Goal: Task Accomplishment & Management: Use online tool/utility

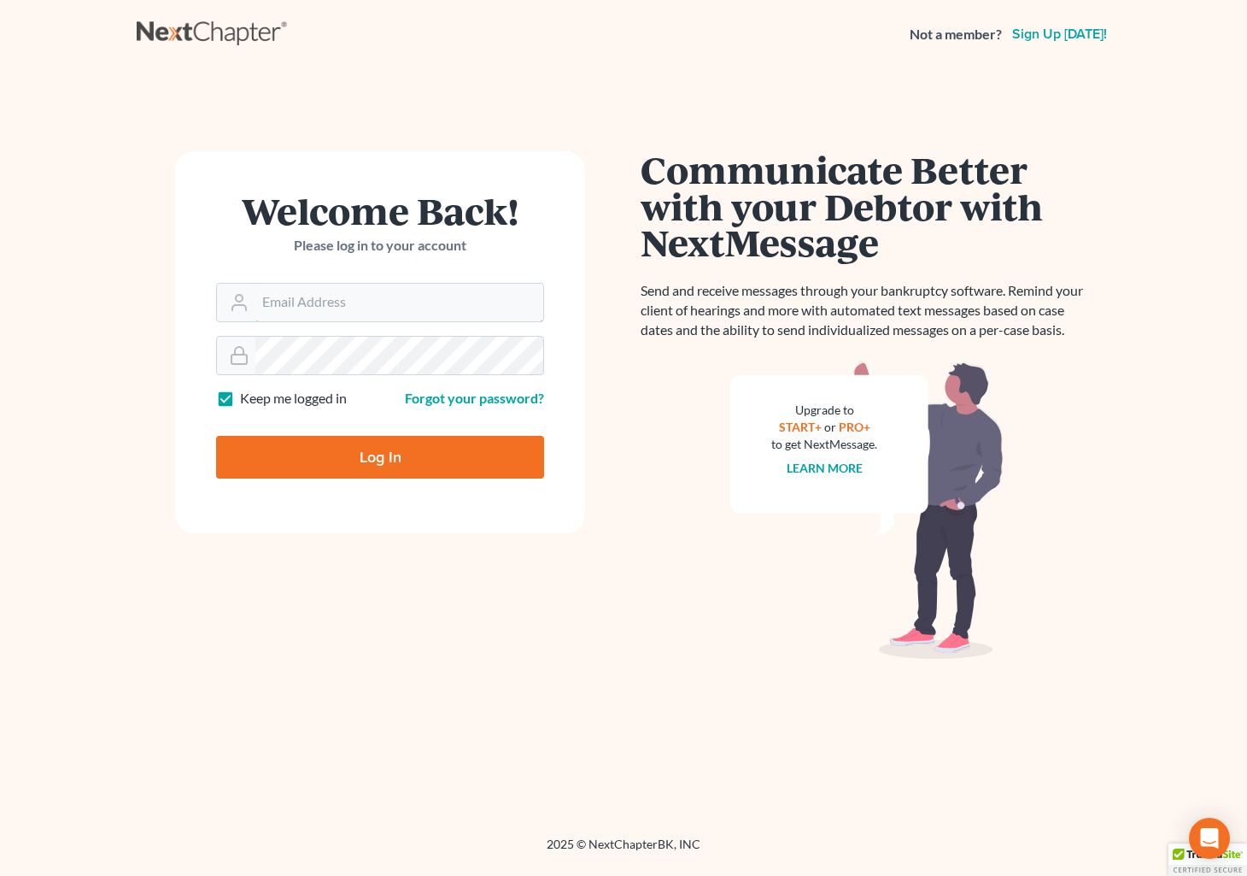
type input "grady@utahbk.com"
click at [343, 464] on input "Log In" at bounding box center [380, 457] width 328 height 43
type input "Thinking..."
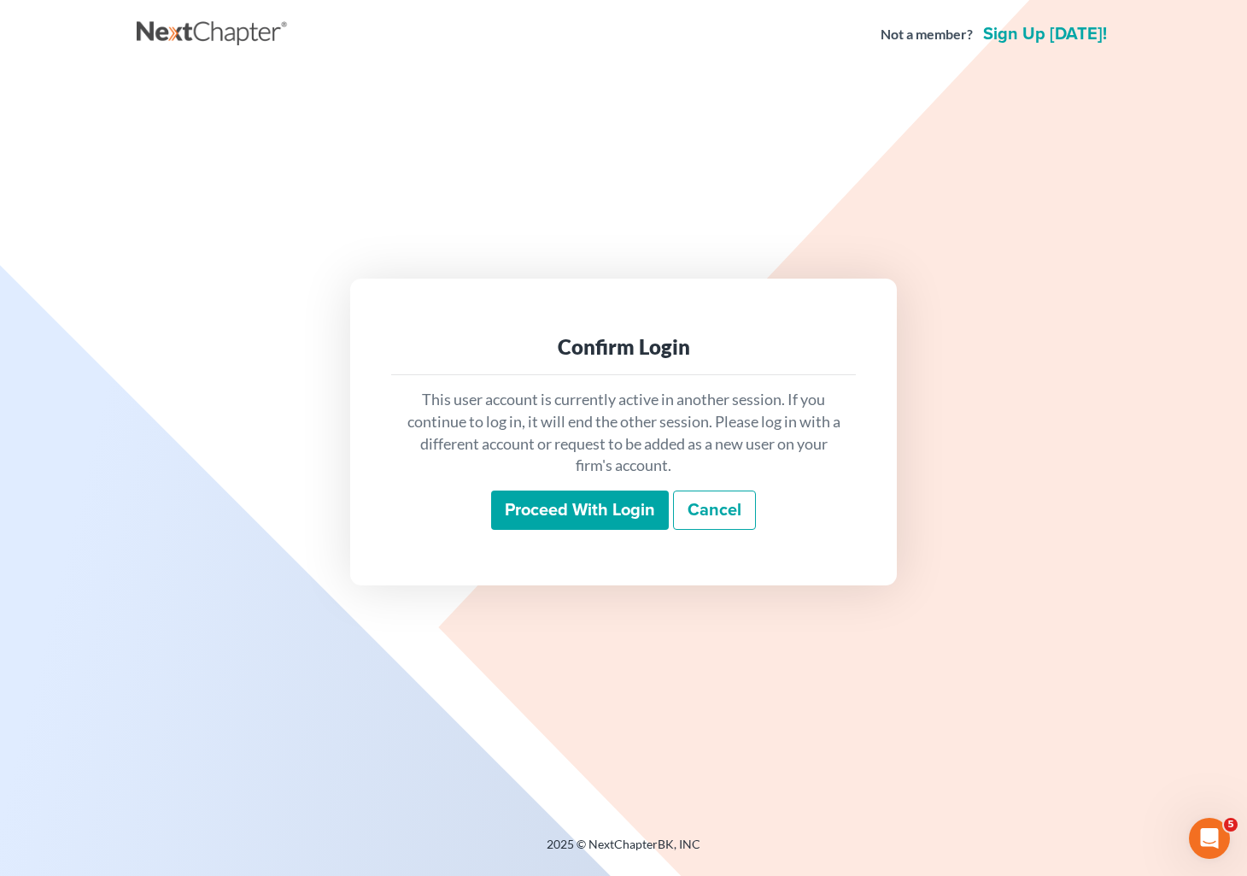
click at [573, 525] on input "Proceed with login" at bounding box center [580, 509] width 178 height 39
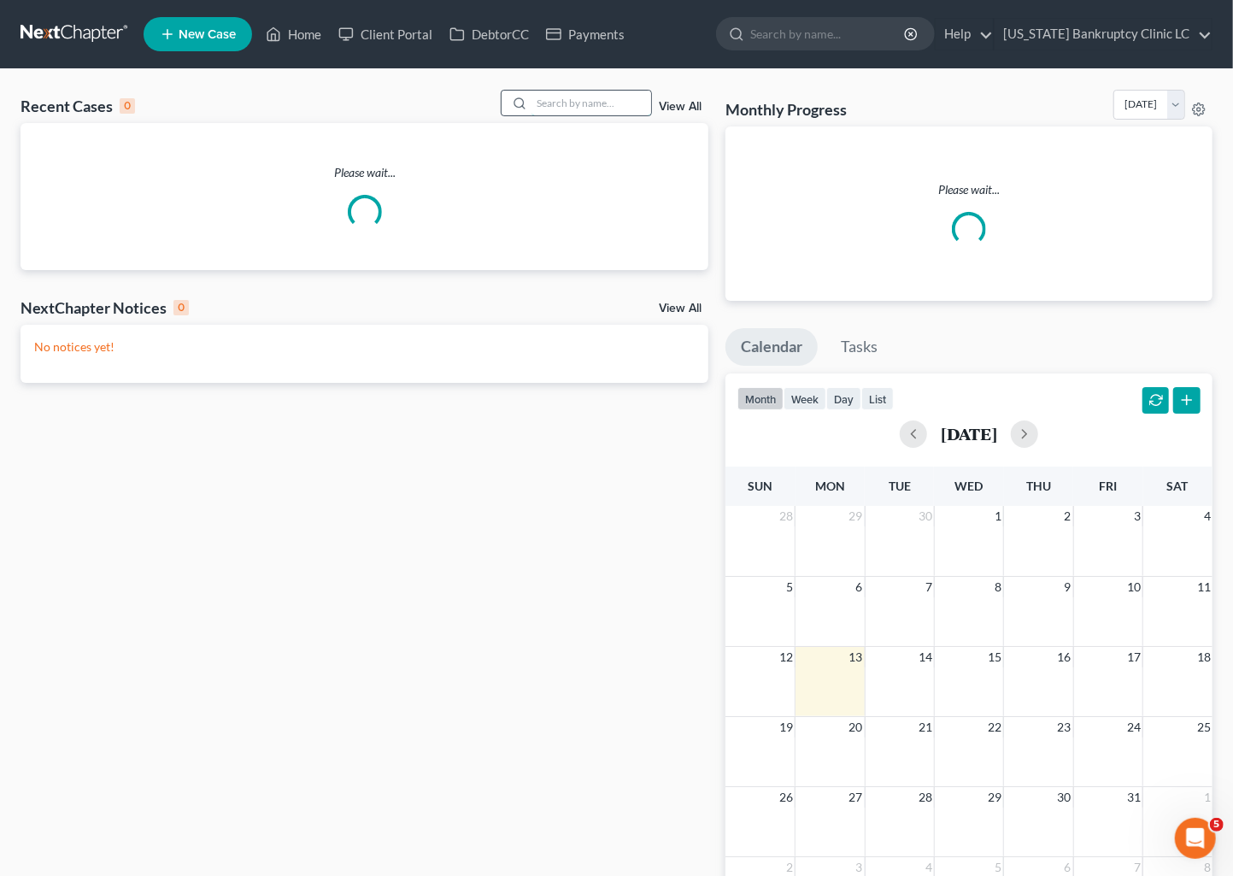
click at [595, 103] on input "search" at bounding box center [591, 103] width 120 height 25
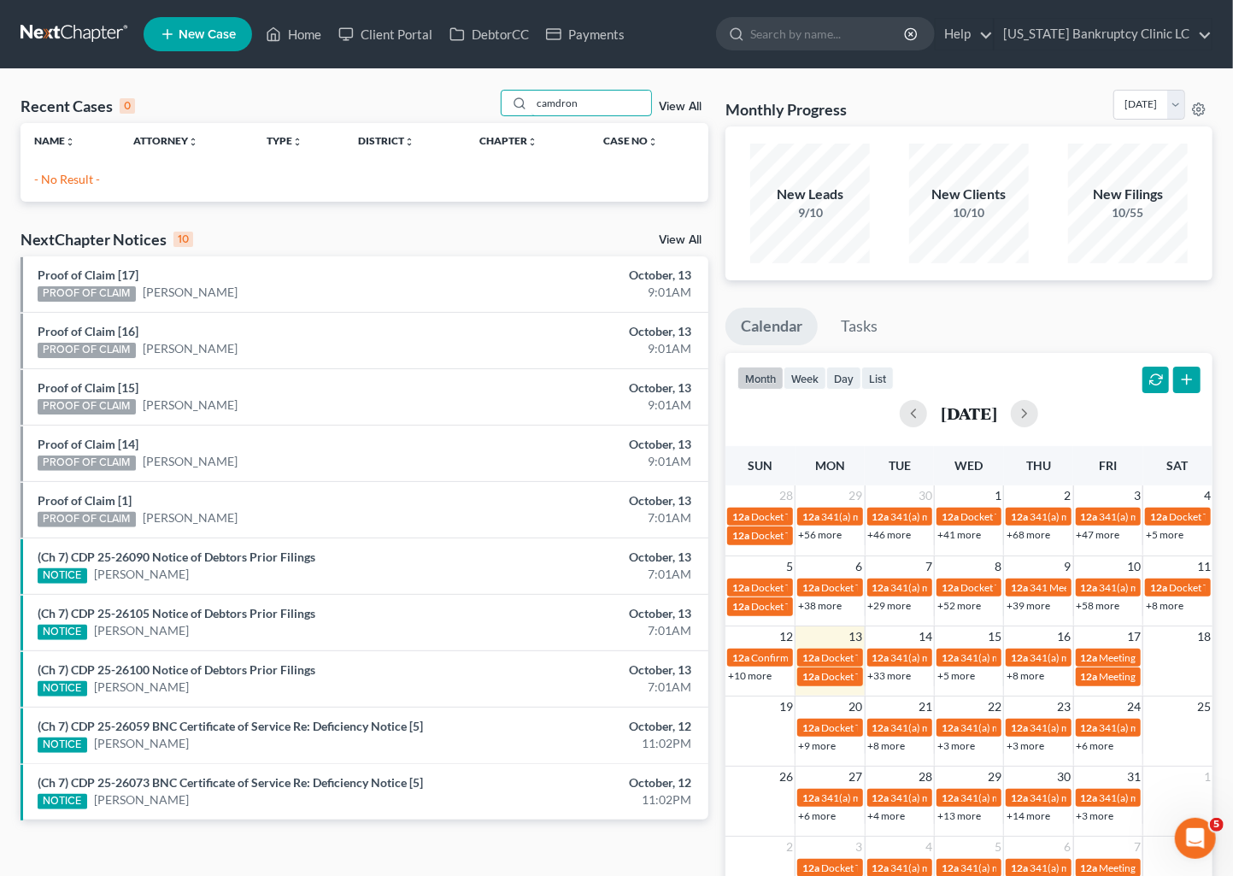
drag, startPoint x: 559, startPoint y: 103, endPoint x: 432, endPoint y: 100, distance: 126.5
click at [443, 103] on div "Recent Cases 0 camdron View All" at bounding box center [365, 106] width 688 height 33
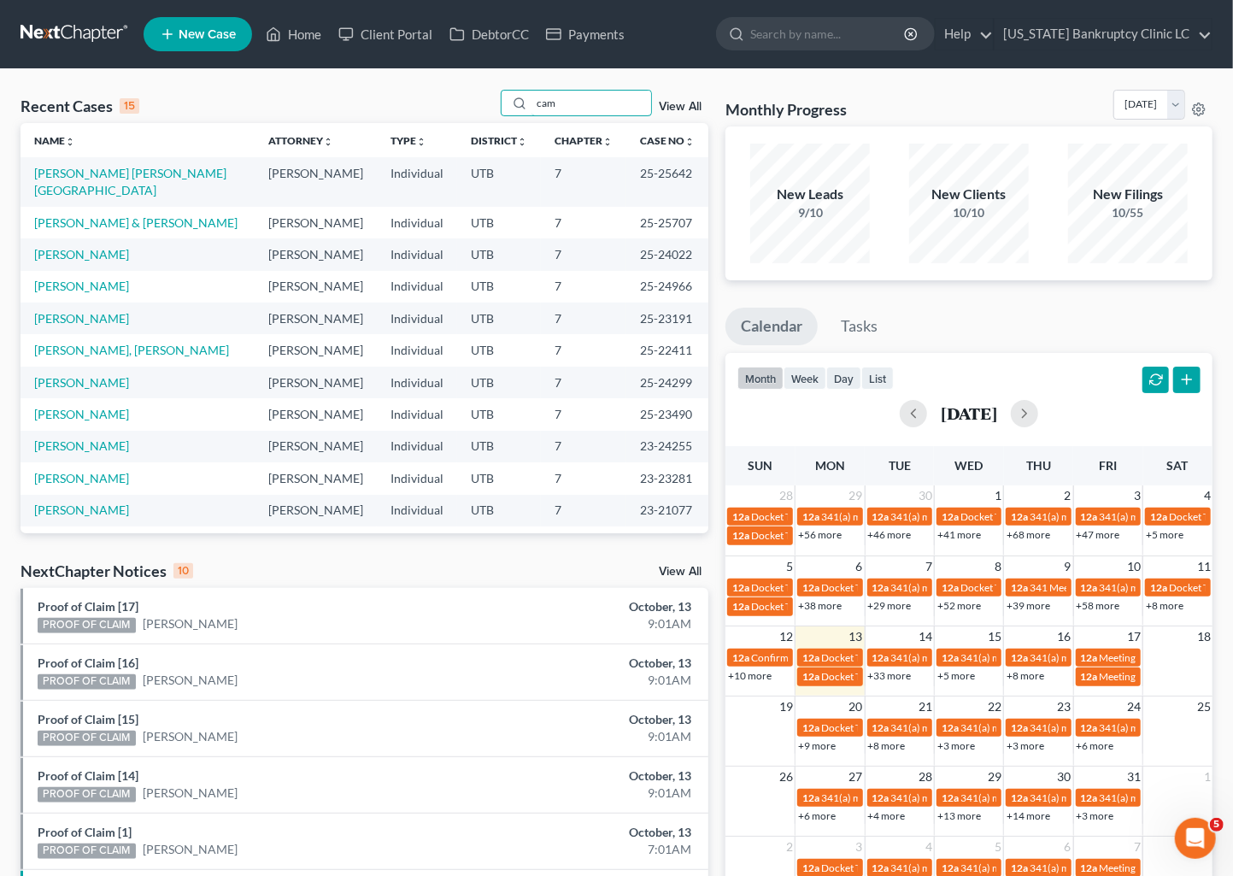
drag, startPoint x: 560, startPoint y: 105, endPoint x: 455, endPoint y: 94, distance: 104.8
click at [497, 97] on div "Recent Cases 15 cam View All" at bounding box center [365, 106] width 688 height 33
type input "sharp"
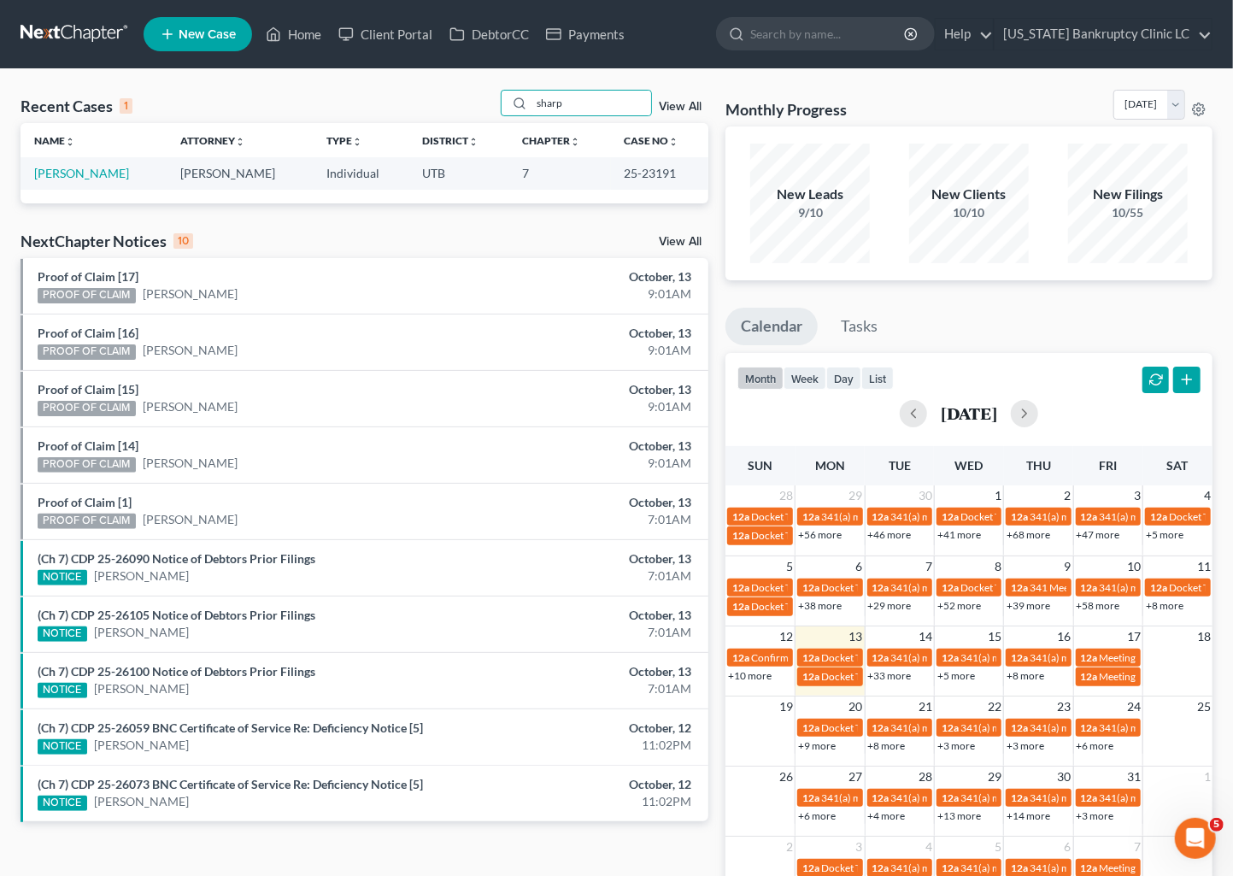
click at [86, 181] on td "Sharp, Camdon" at bounding box center [94, 173] width 146 height 32
click at [92, 173] on link "Sharp, Camdon" at bounding box center [81, 173] width 95 height 15
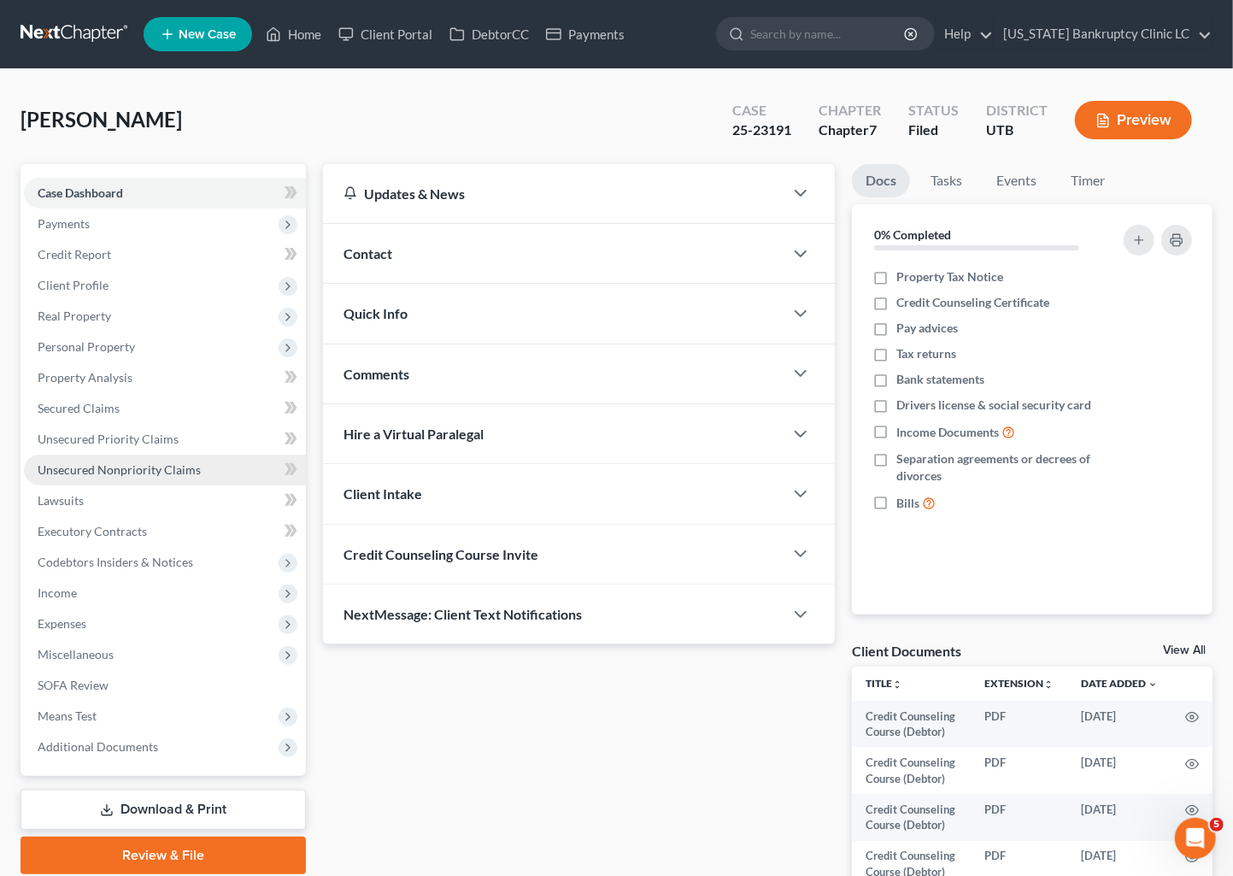
click at [185, 467] on span "Unsecured Nonpriority Claims" at bounding box center [119, 469] width 163 height 15
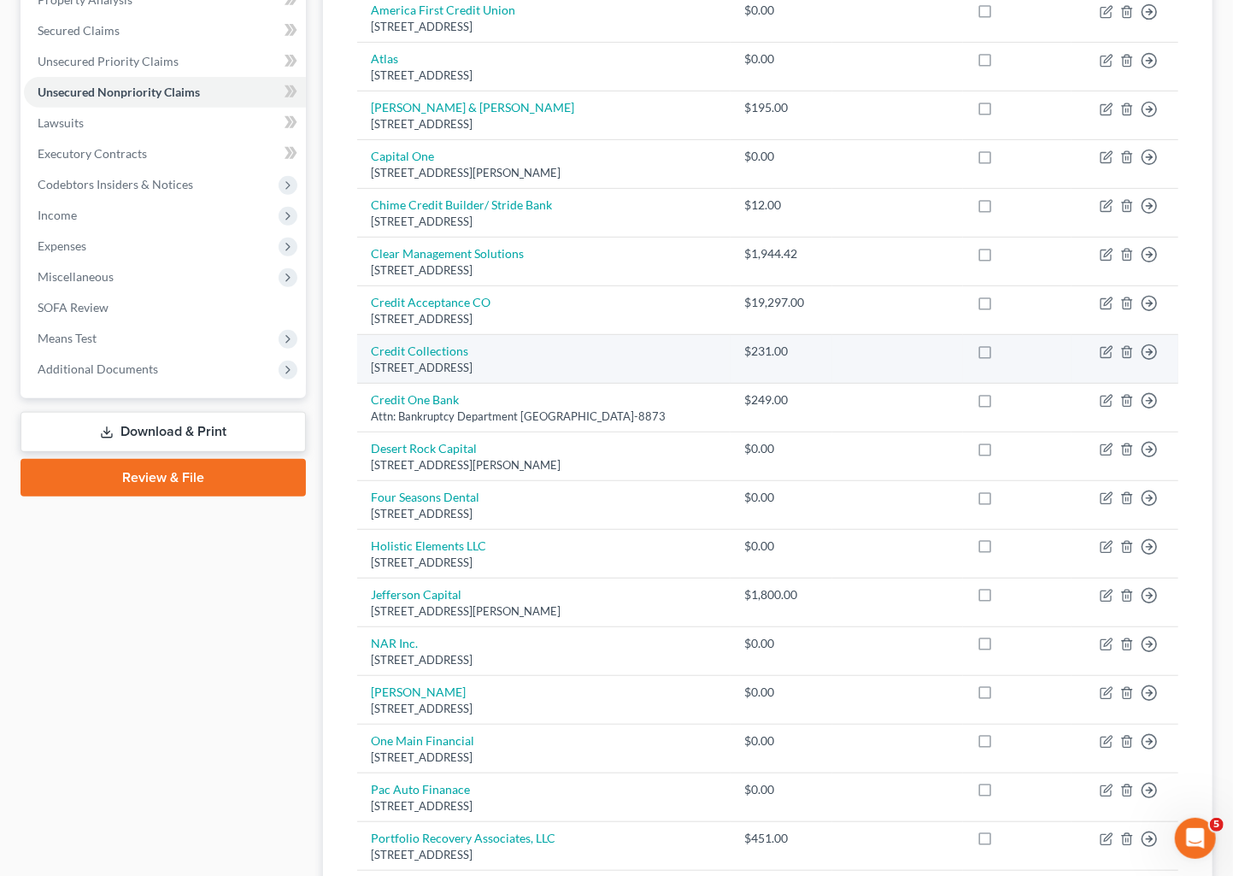
scroll to position [379, 0]
